Goal: Information Seeking & Learning: Check status

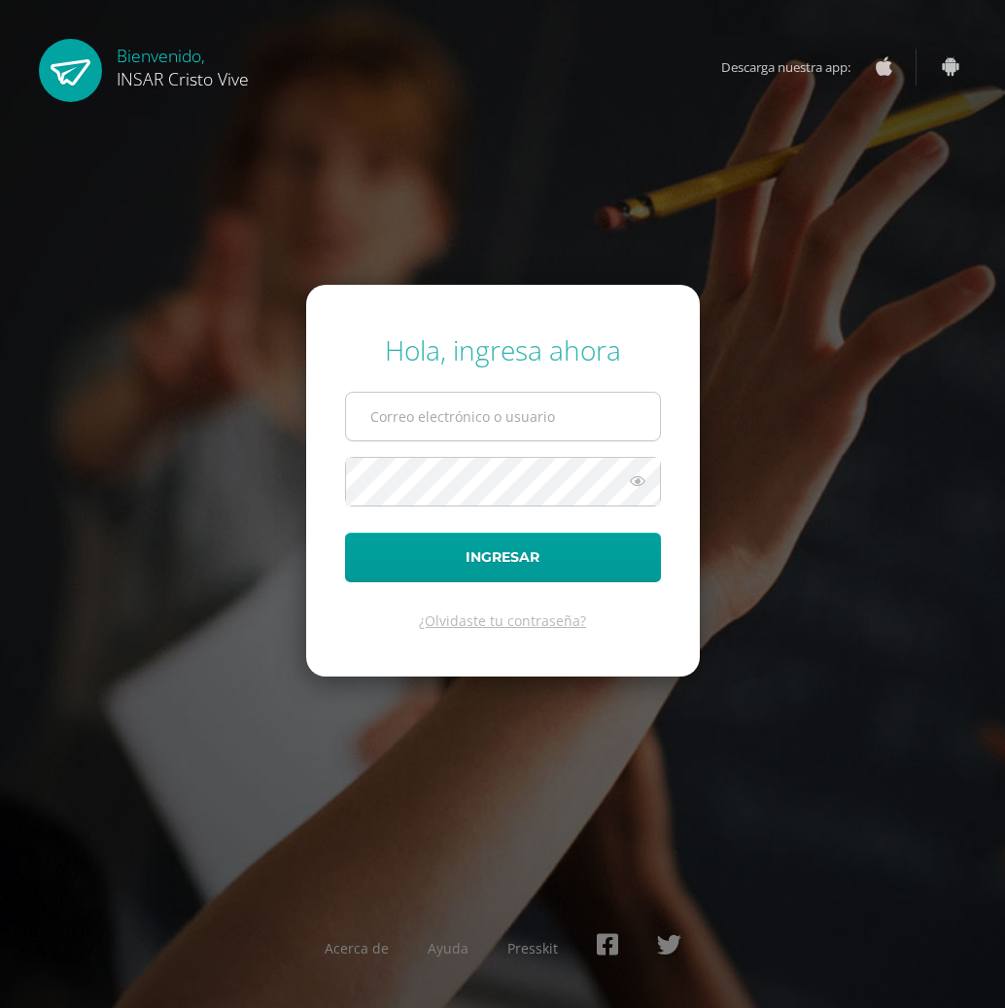
drag, startPoint x: 405, startPoint y: 412, endPoint x: 418, endPoint y: 404, distance: 14.8
click at [413, 407] on input "text" at bounding box center [503, 417] width 314 height 48
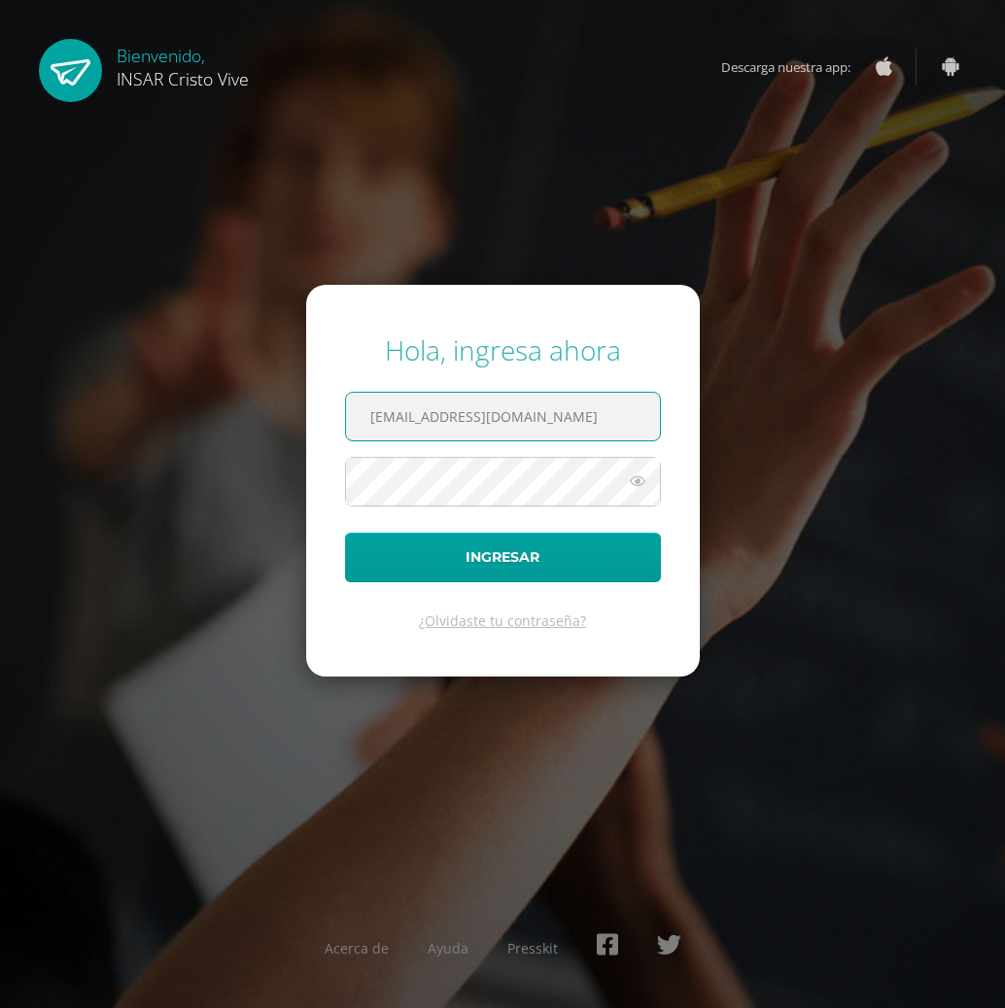
type input "2237952@insarycristovive.edu.gt"
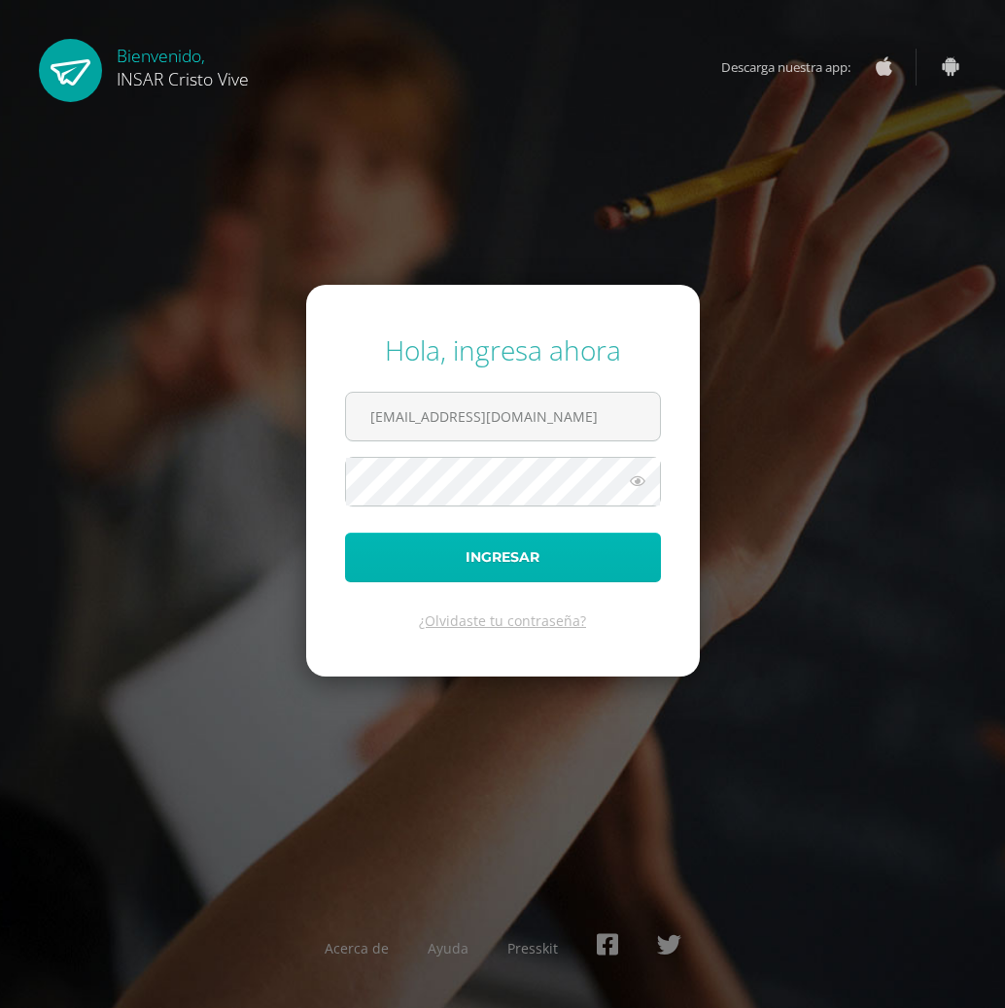
click at [379, 560] on button "Ingresar" at bounding box center [503, 558] width 316 height 50
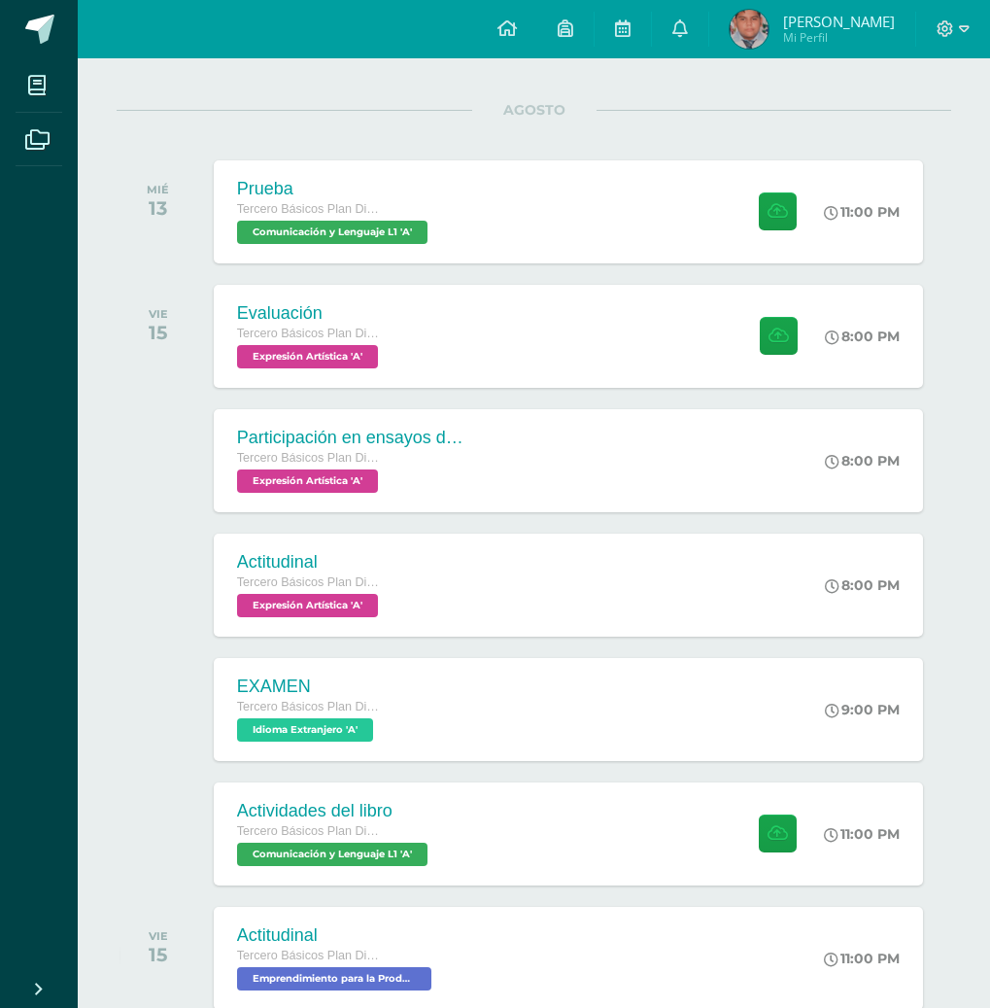
scroll to position [29, 0]
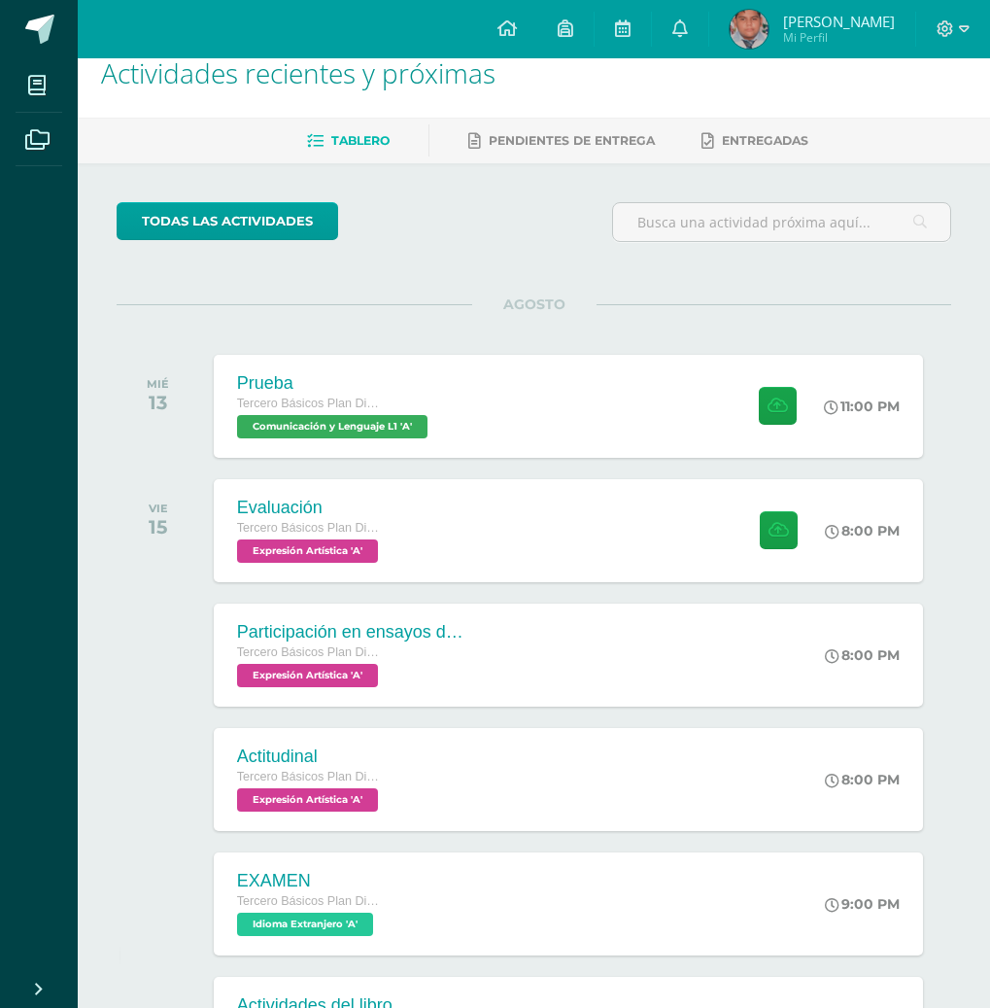
click at [761, 37] on img at bounding box center [749, 29] width 39 height 39
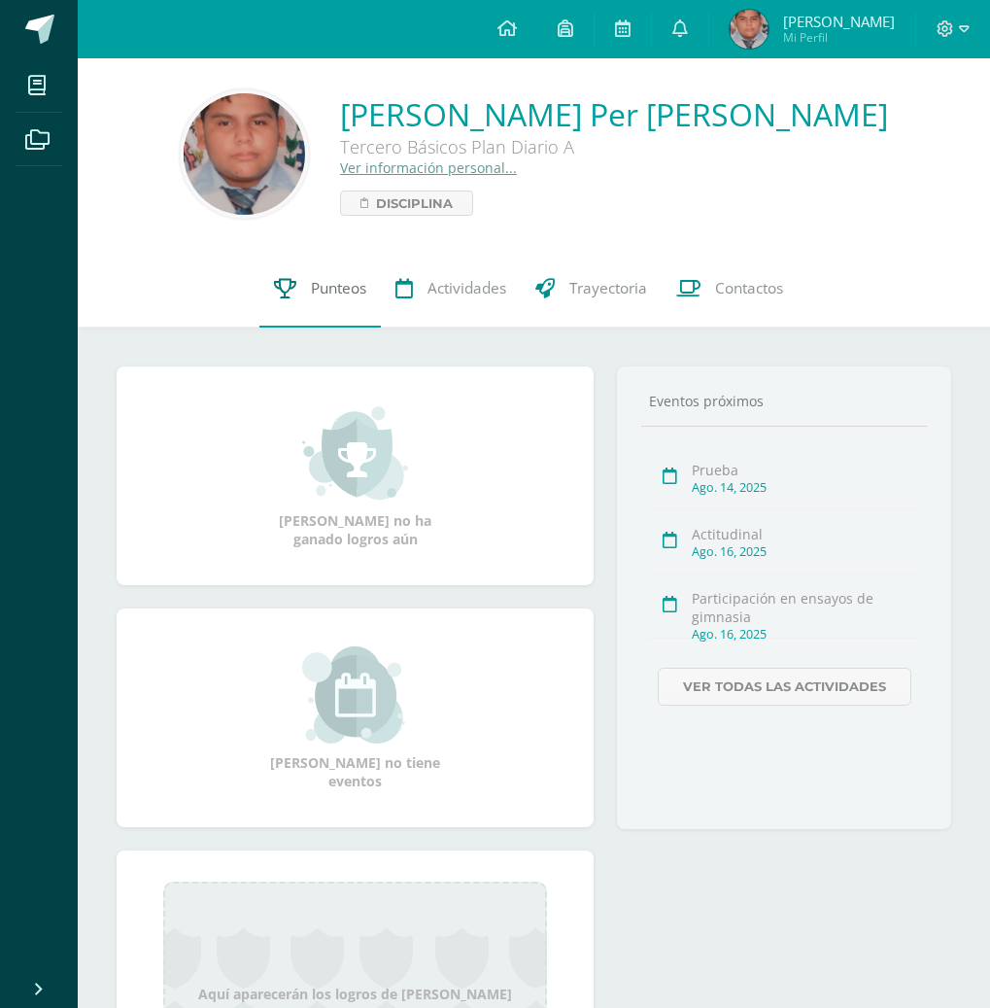
click at [315, 292] on span "Punteos" at bounding box center [338, 288] width 55 height 20
click at [313, 294] on link "Punteos" at bounding box center [319, 289] width 121 height 78
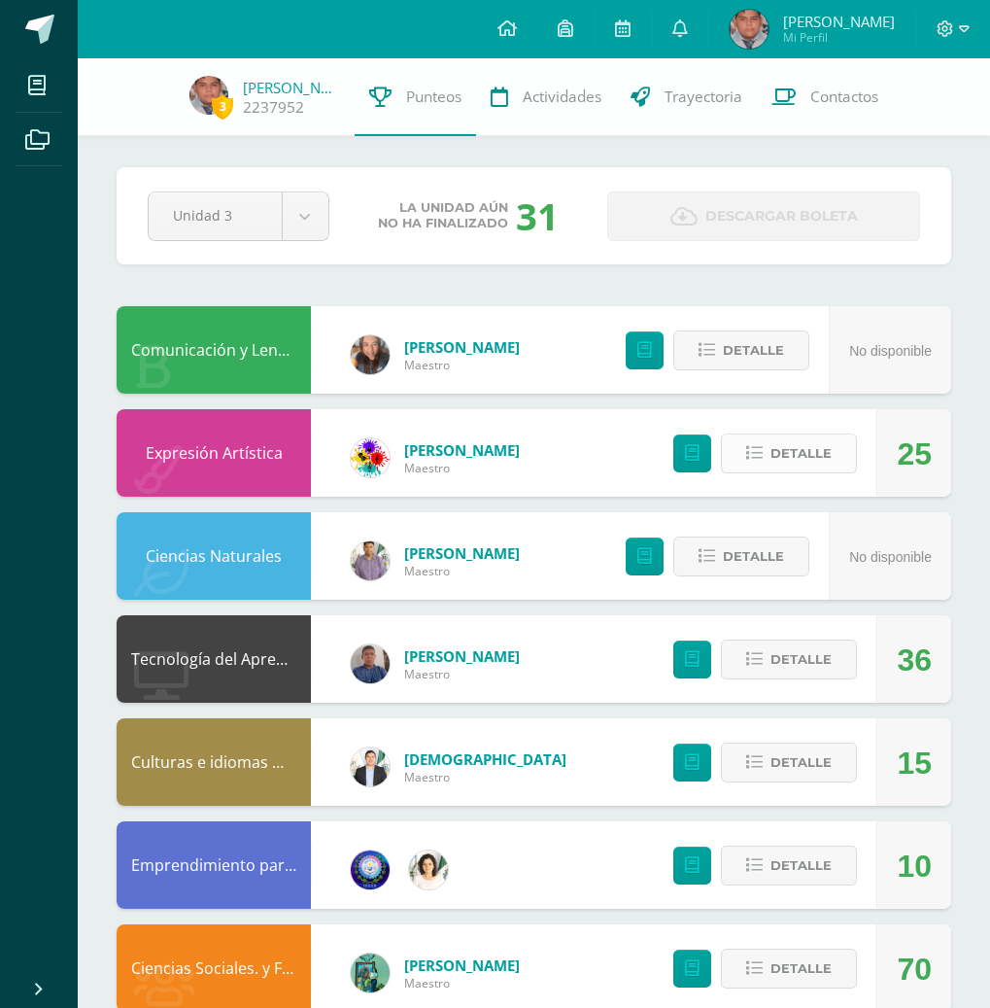
click at [783, 450] on span "Detalle" at bounding box center [801, 453] width 61 height 36
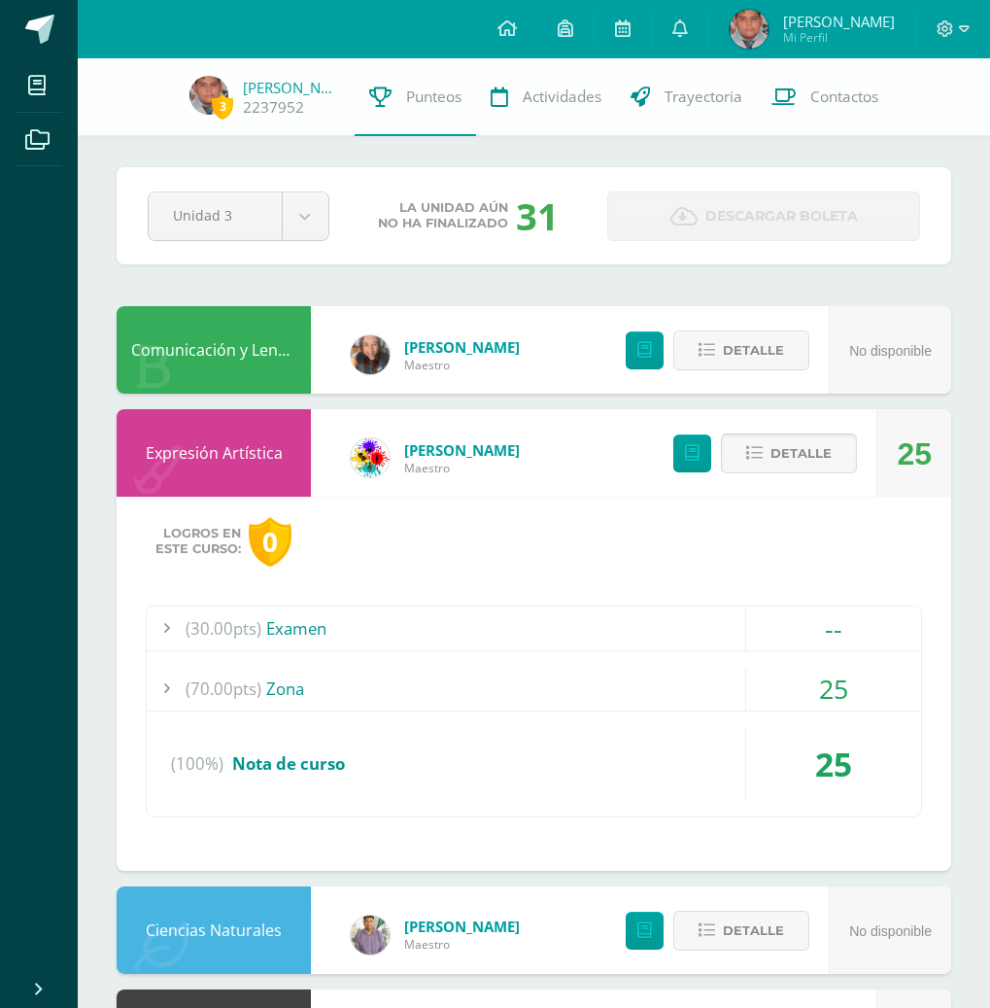
click at [784, 457] on span "Detalle" at bounding box center [801, 453] width 61 height 36
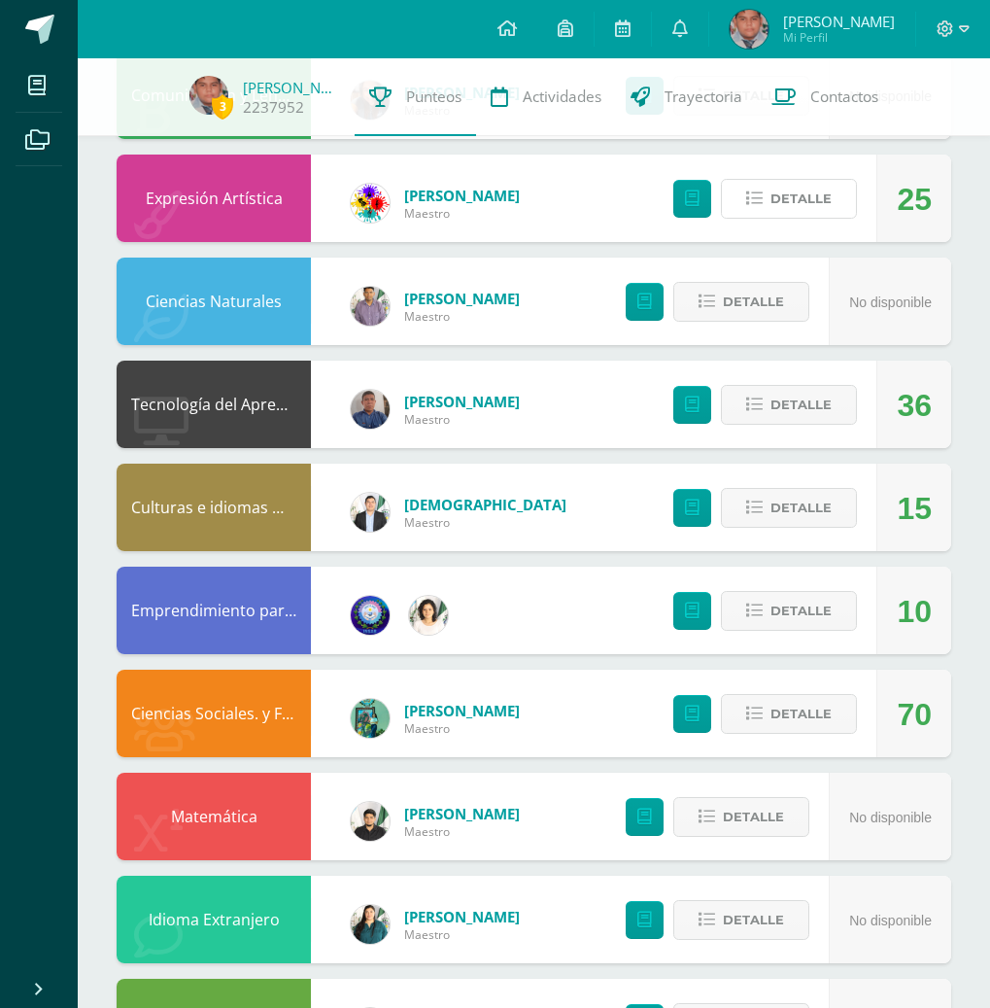
scroll to position [157, 0]
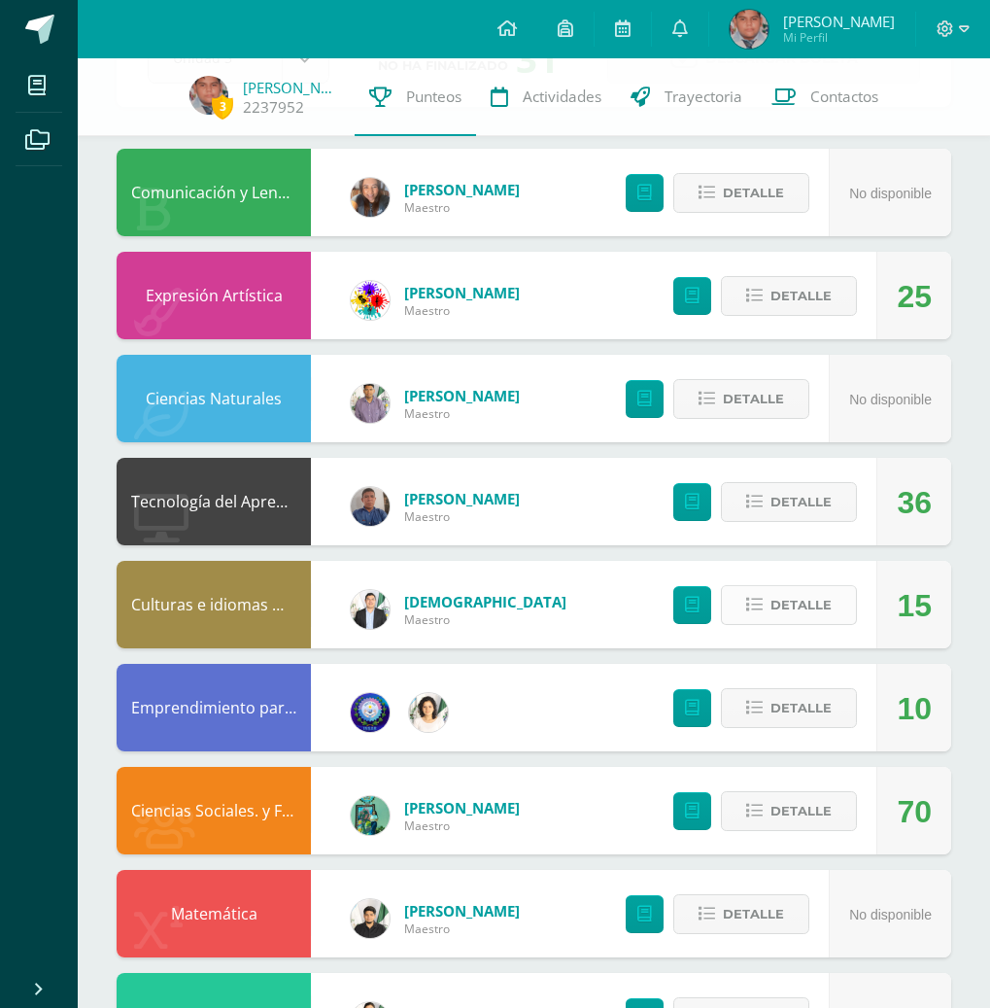
click at [798, 606] on span "Detalle" at bounding box center [801, 605] width 61 height 36
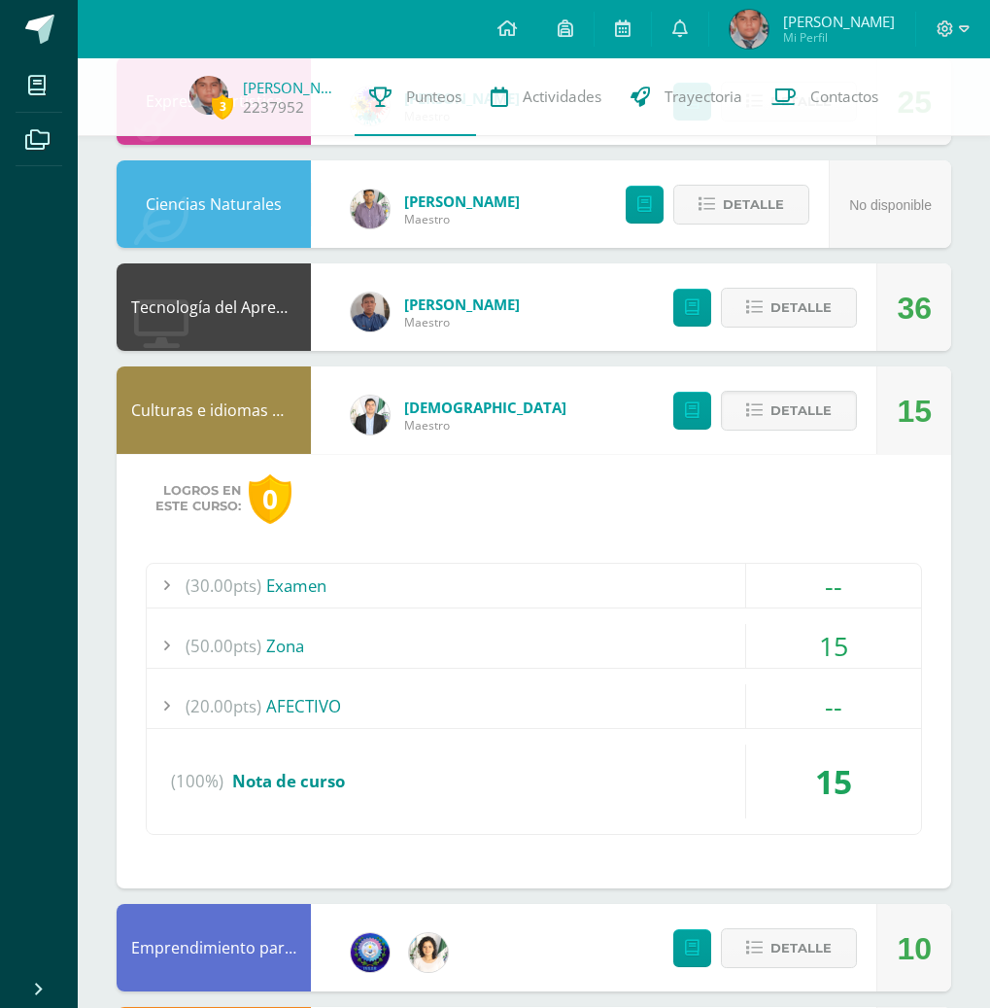
scroll to position [449, 0]
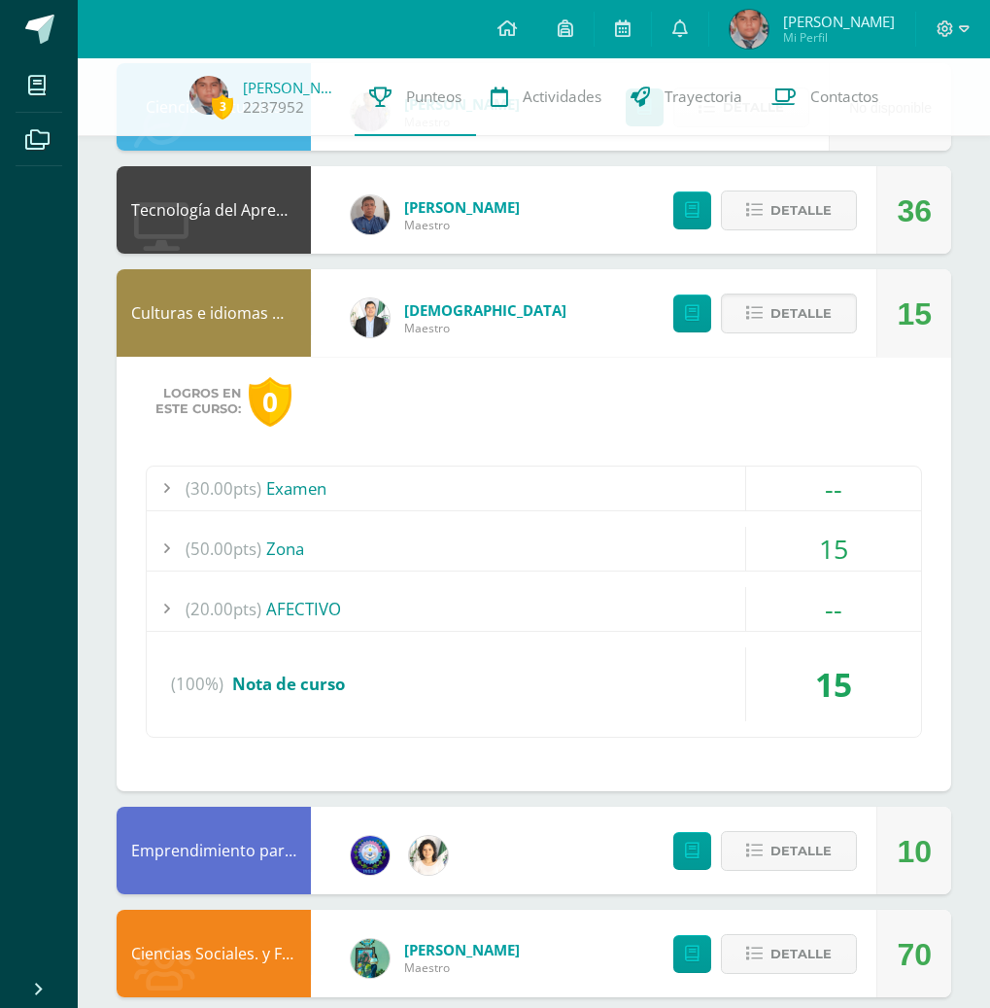
click at [237, 543] on span "(50.00pts)" at bounding box center [224, 549] width 76 height 44
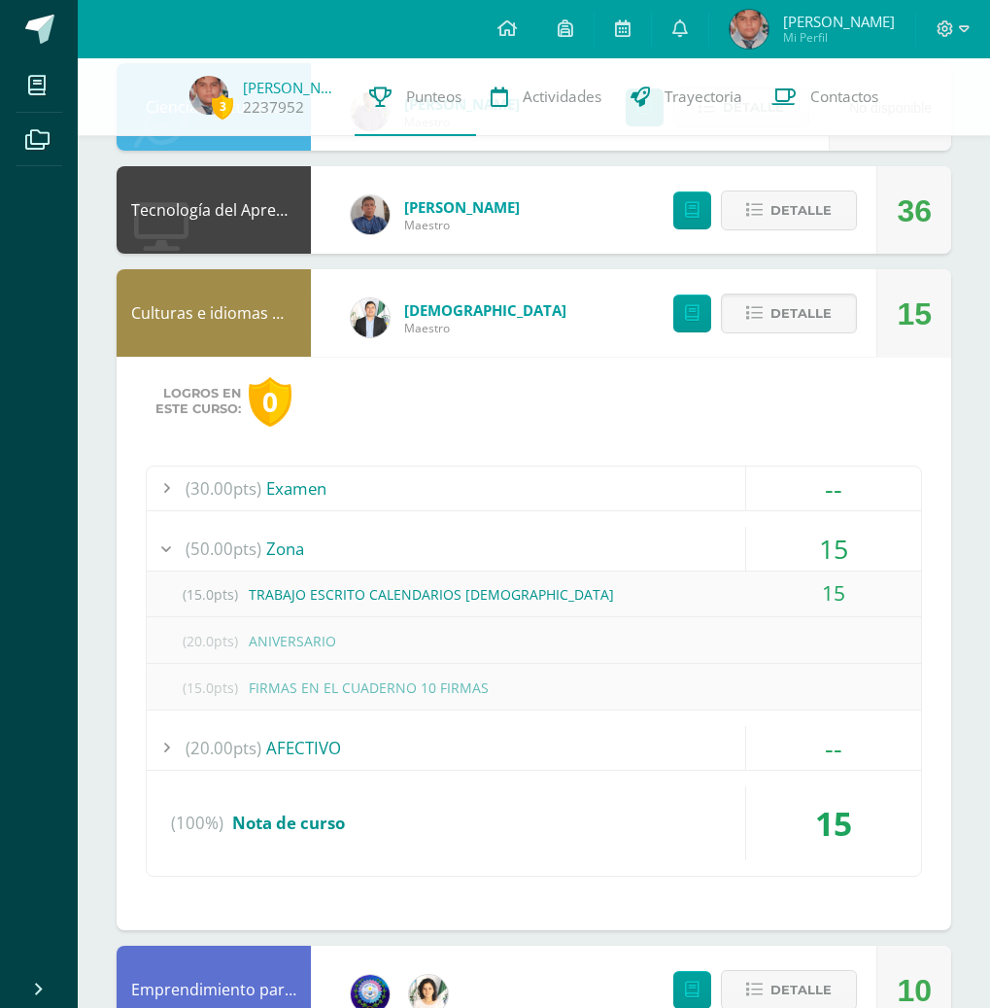
click at [480, 531] on div "(50.00pts) Zona" at bounding box center [534, 549] width 775 height 44
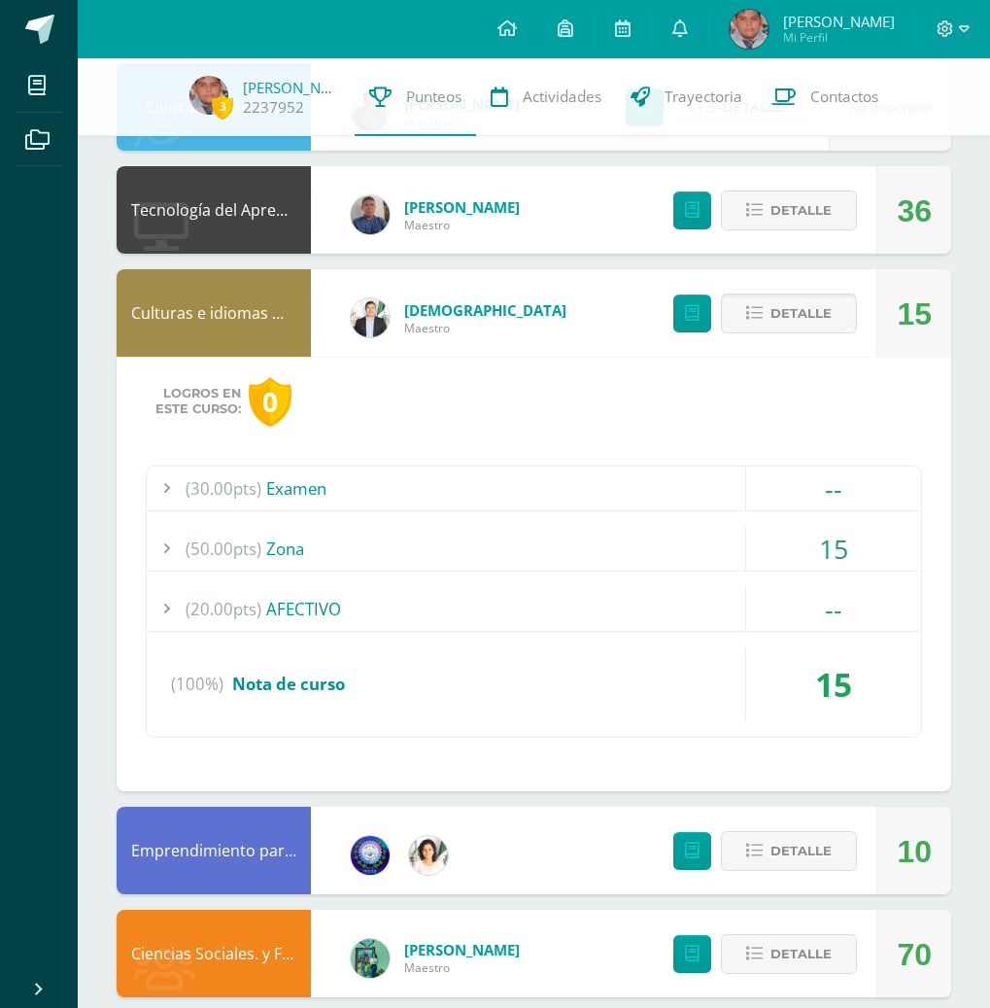
click at [305, 554] on div "(50.00pts) Zona" at bounding box center [534, 549] width 775 height 44
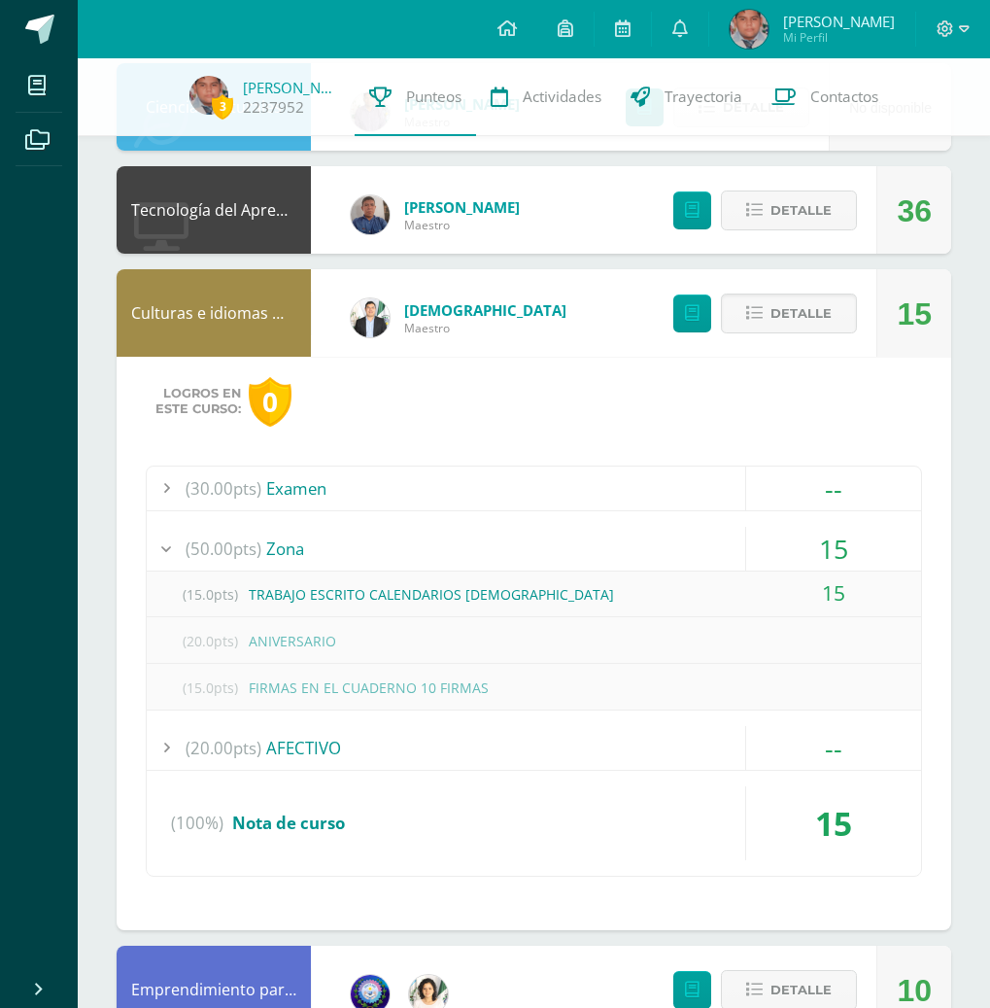
click at [297, 559] on div "(50.00pts) Zona" at bounding box center [534, 549] width 775 height 44
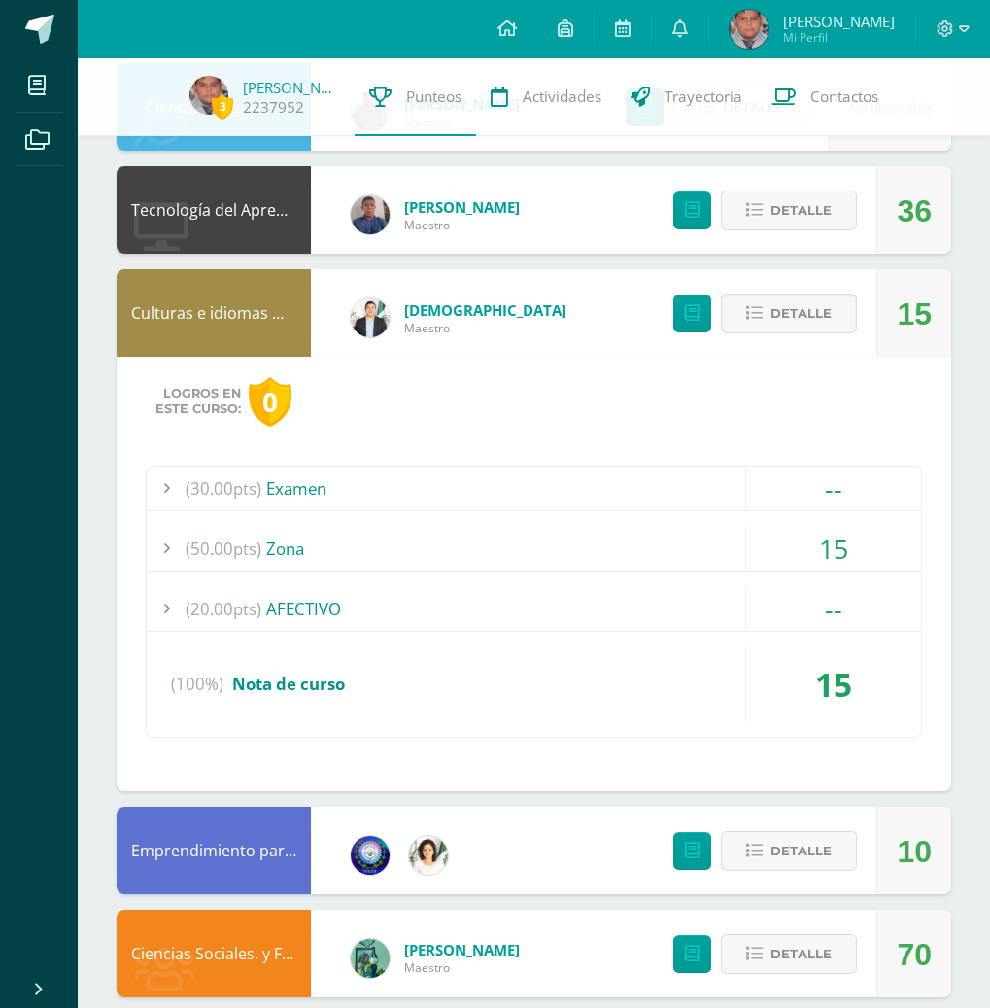
click at [321, 619] on div "(20.00pts) AFECTIVO" at bounding box center [534, 609] width 775 height 44
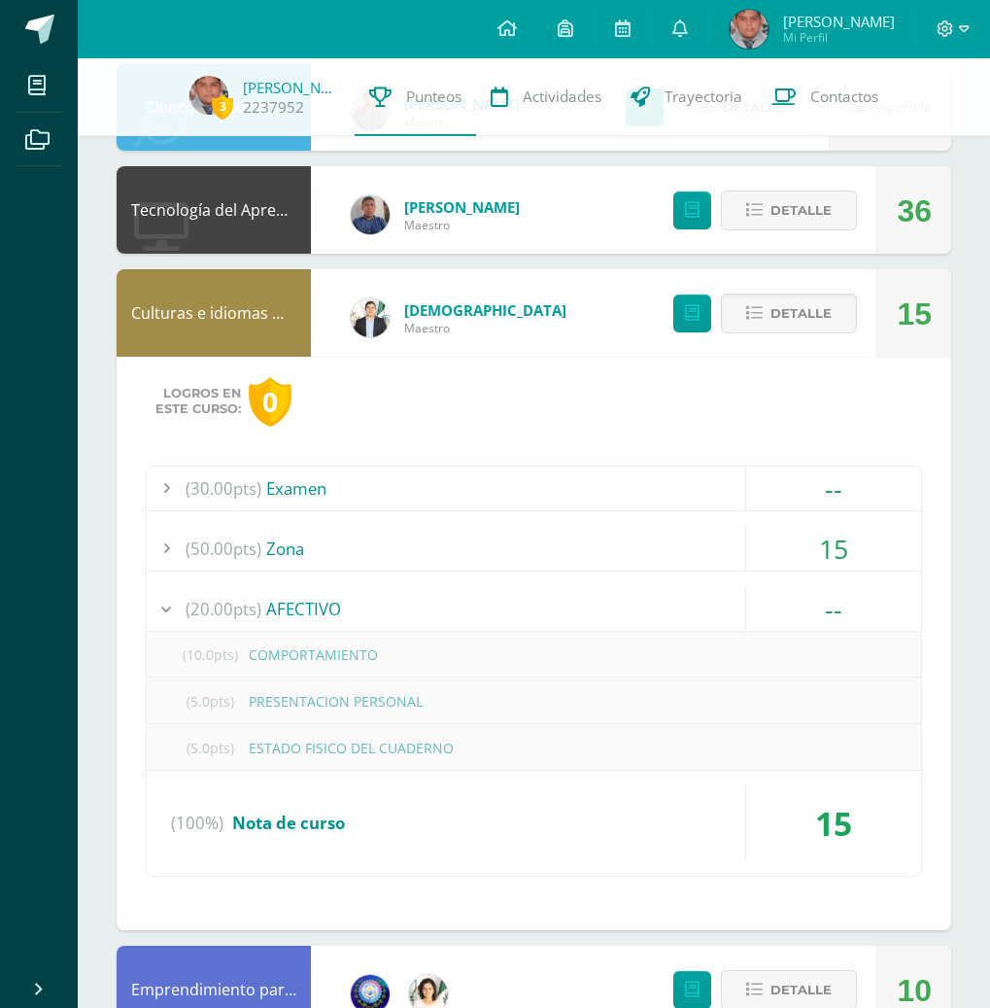
click at [321, 619] on div "(20.00pts) AFECTIVO" at bounding box center [534, 609] width 775 height 44
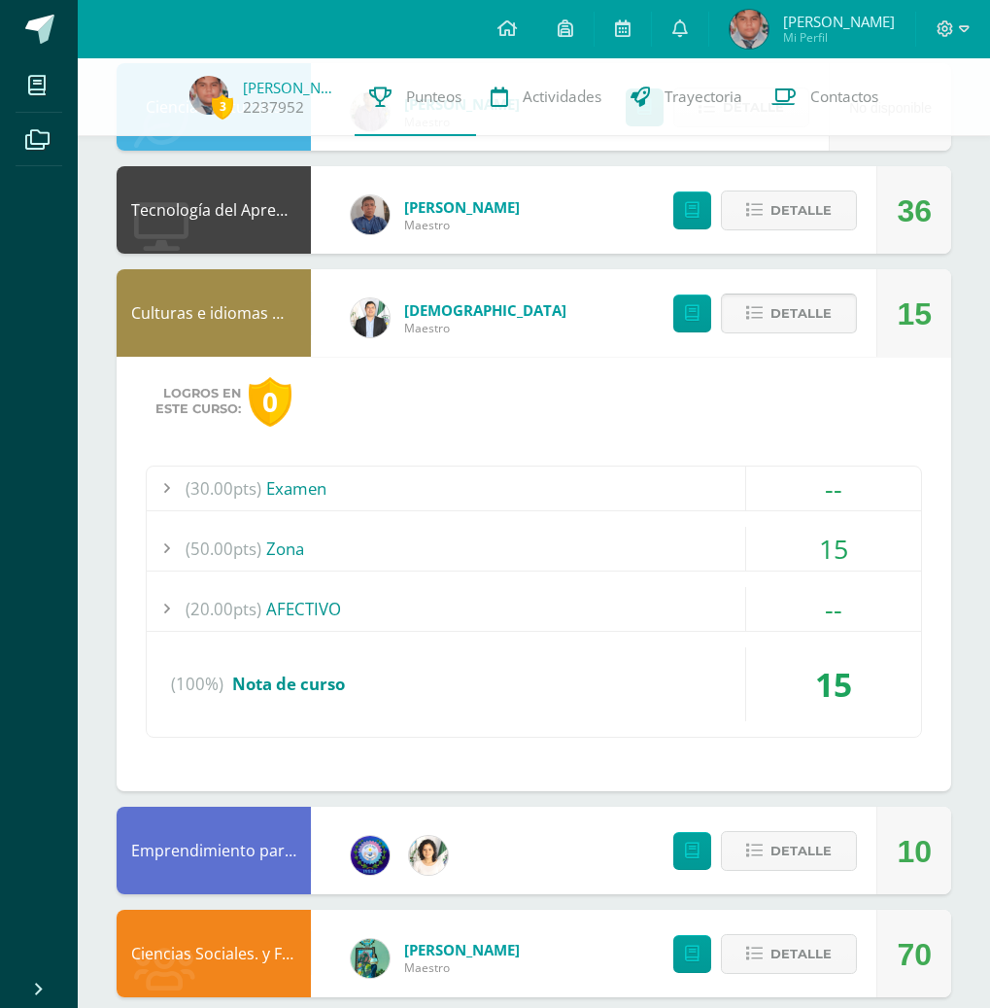
click at [761, 325] on button "Detalle" at bounding box center [789, 314] width 136 height 40
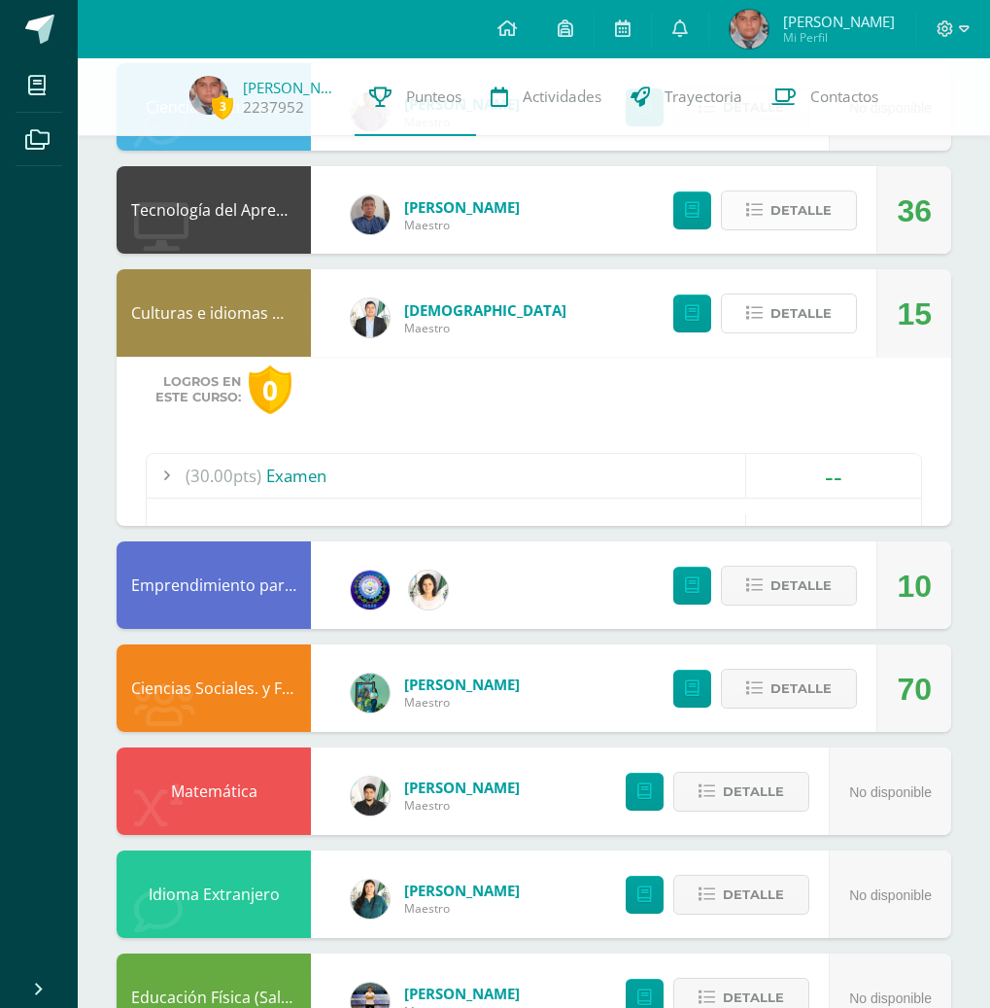
scroll to position [352, 0]
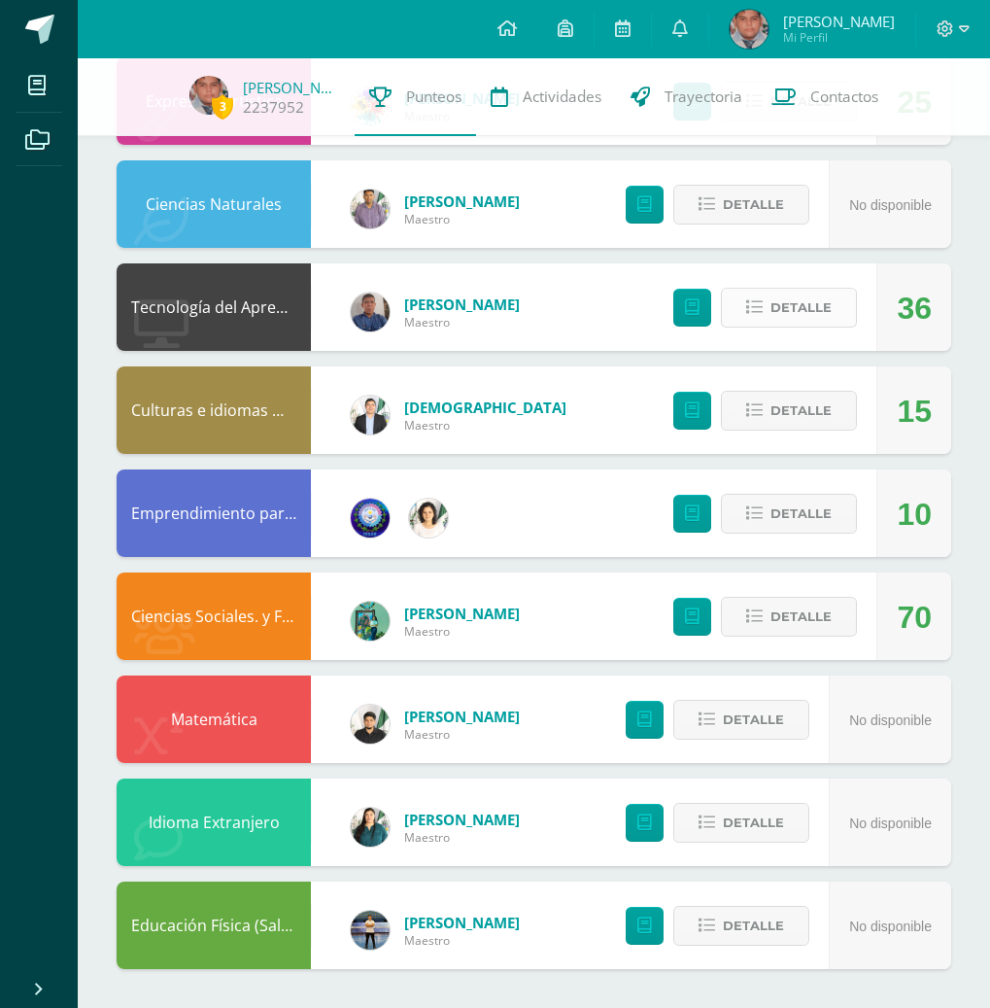
click at [755, 308] on icon at bounding box center [754, 307] width 17 height 17
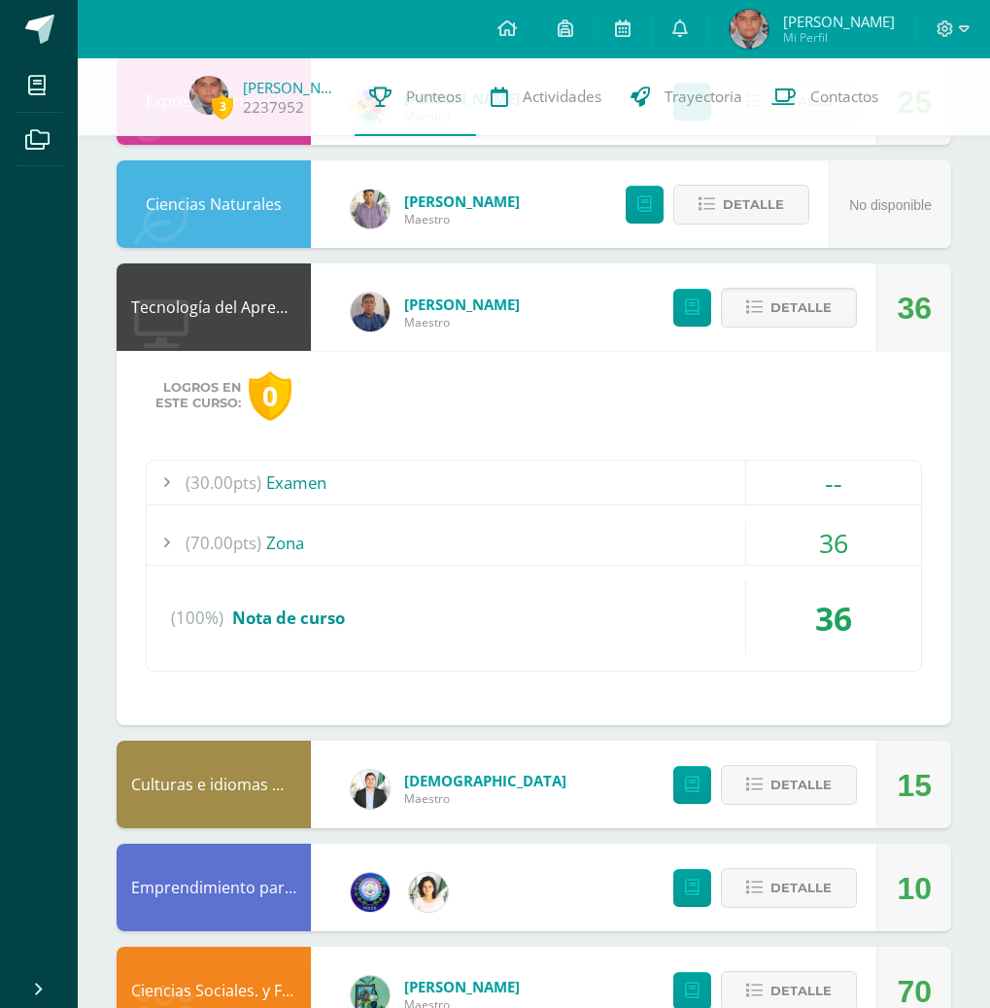
click at [591, 525] on div "(70.00pts) Zona" at bounding box center [534, 543] width 775 height 44
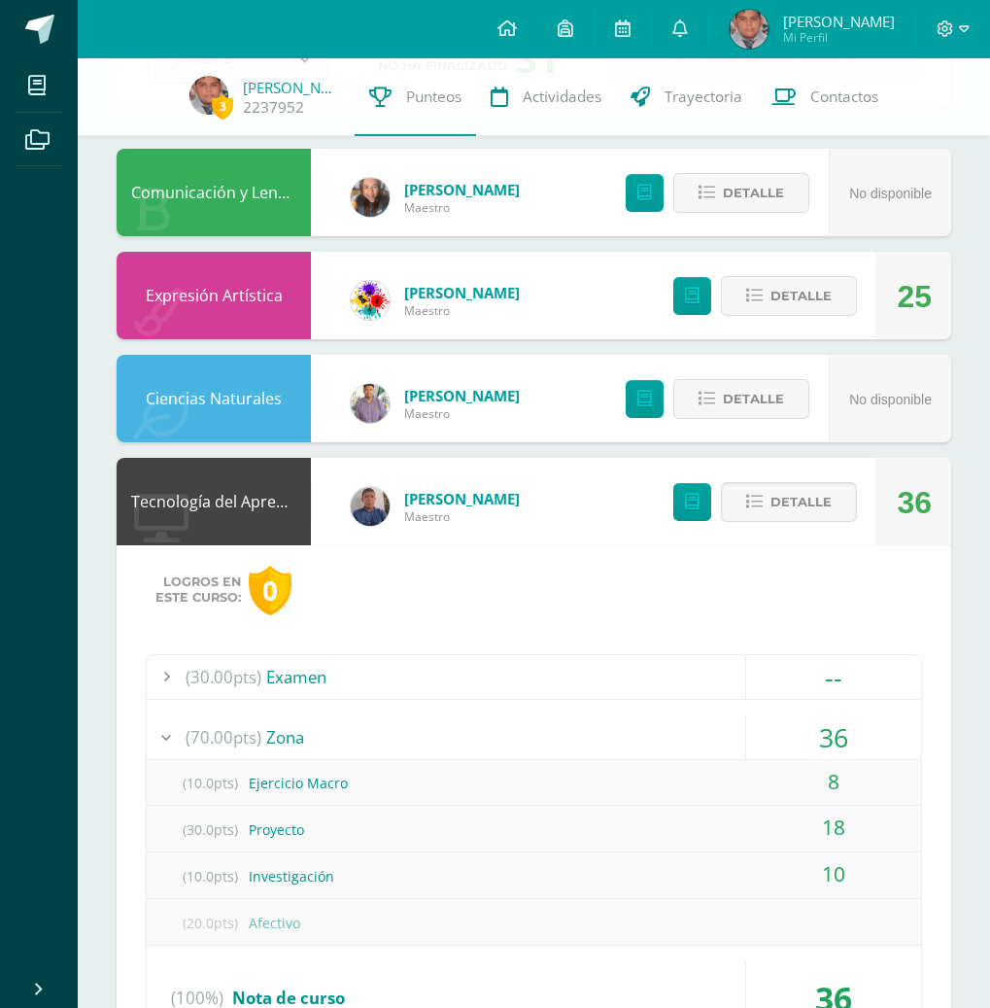
scroll to position [0, 0]
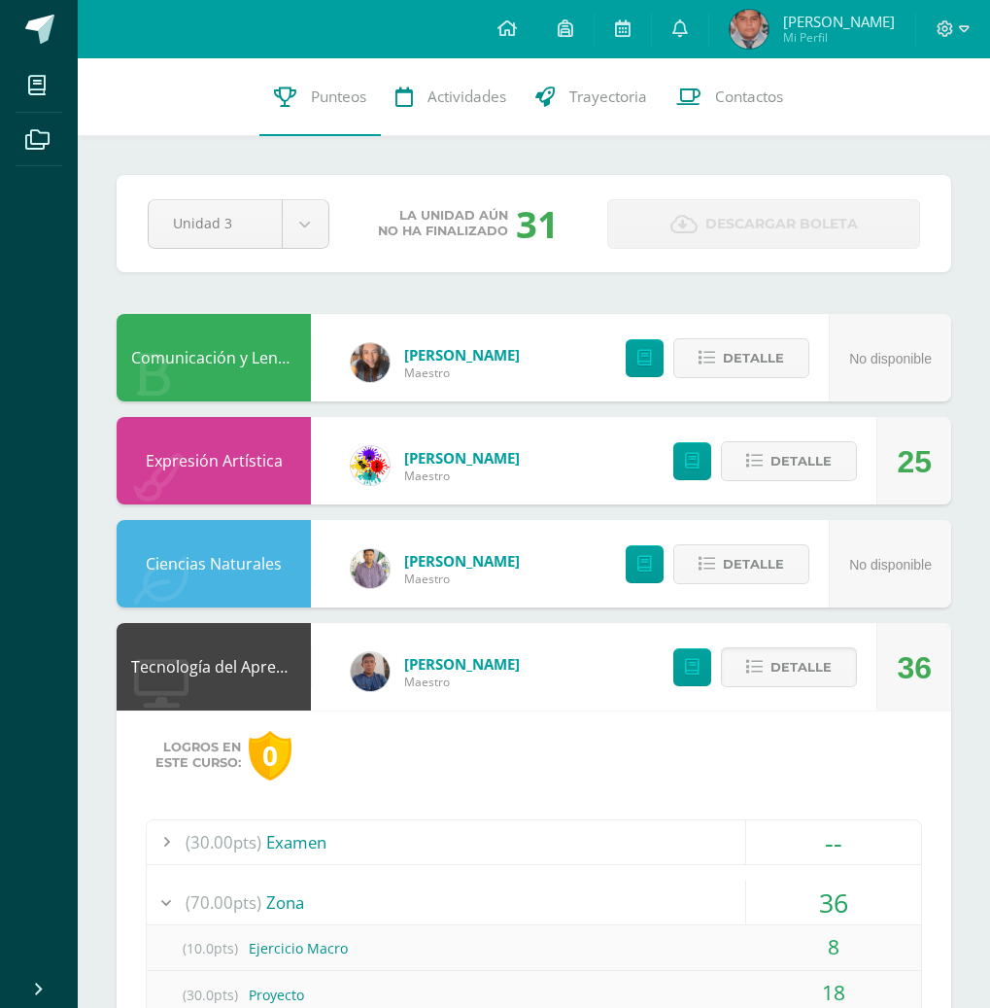
click at [963, 46] on div at bounding box center [953, 29] width 74 height 58
click at [960, 23] on icon at bounding box center [964, 28] width 11 height 17
click at [877, 129] on span "Cerrar sesión" at bounding box center [902, 132] width 87 height 18
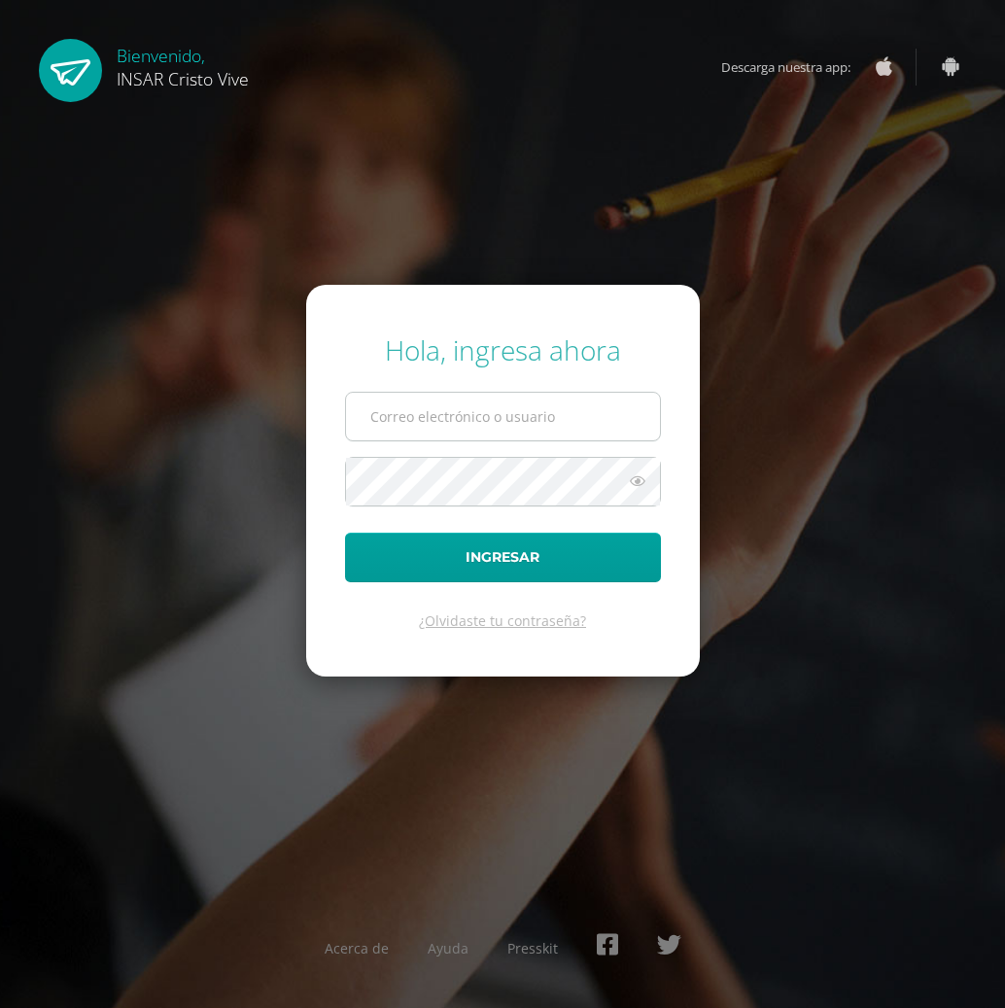
click at [509, 415] on input "text" at bounding box center [503, 417] width 314 height 48
